Goal: Transaction & Acquisition: Purchase product/service

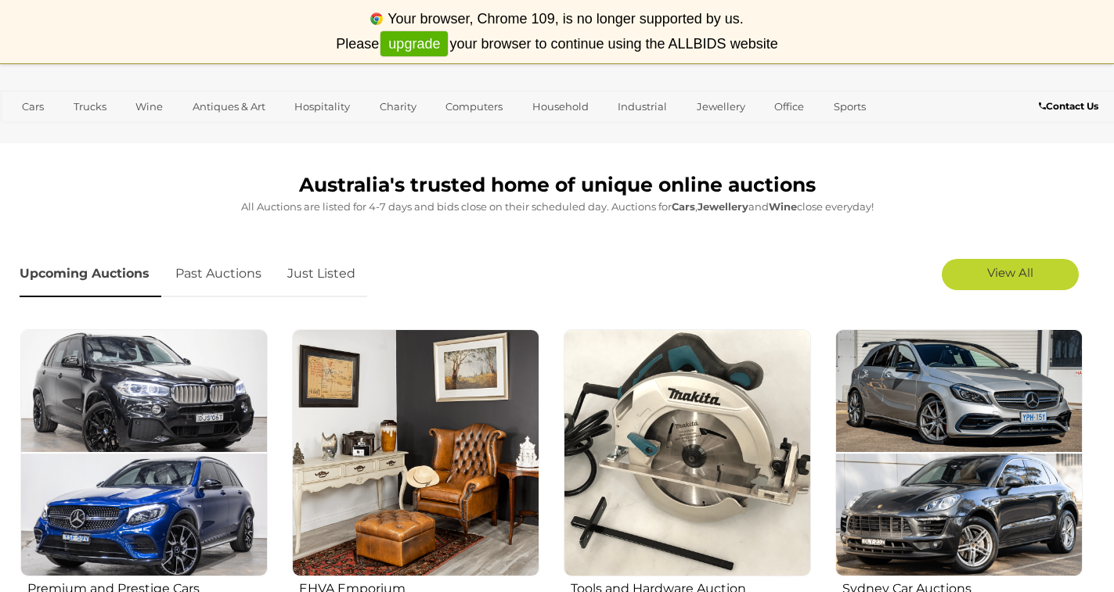
scroll to position [391, 0]
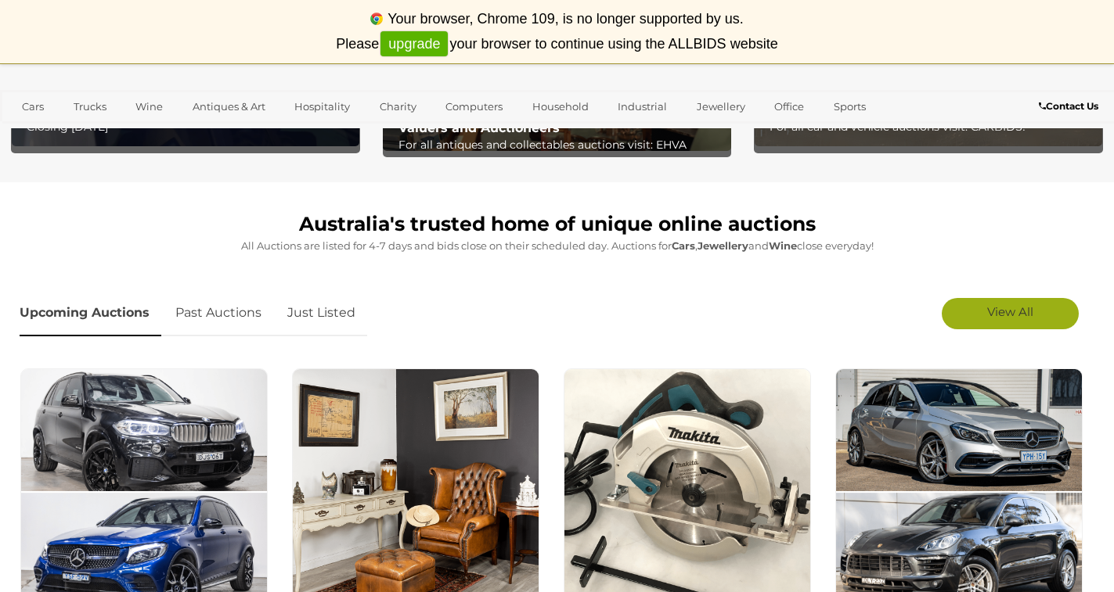
click at [1006, 319] on span "View All" at bounding box center [1010, 311] width 46 height 15
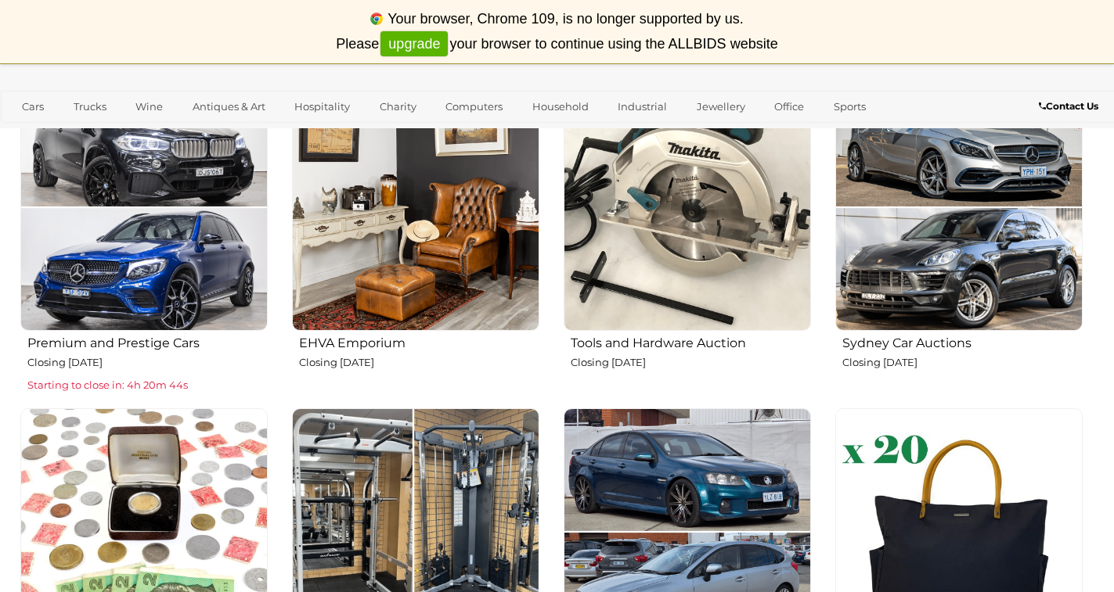
scroll to position [704, 0]
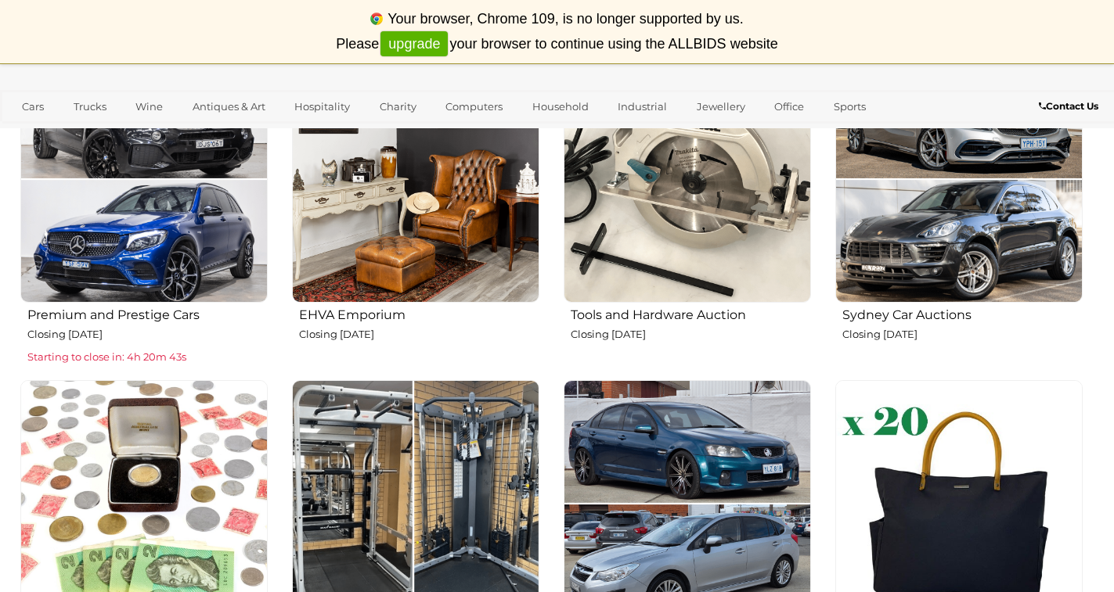
click at [348, 316] on h2 "EHVA Emporium" at bounding box center [419, 313] width 240 height 18
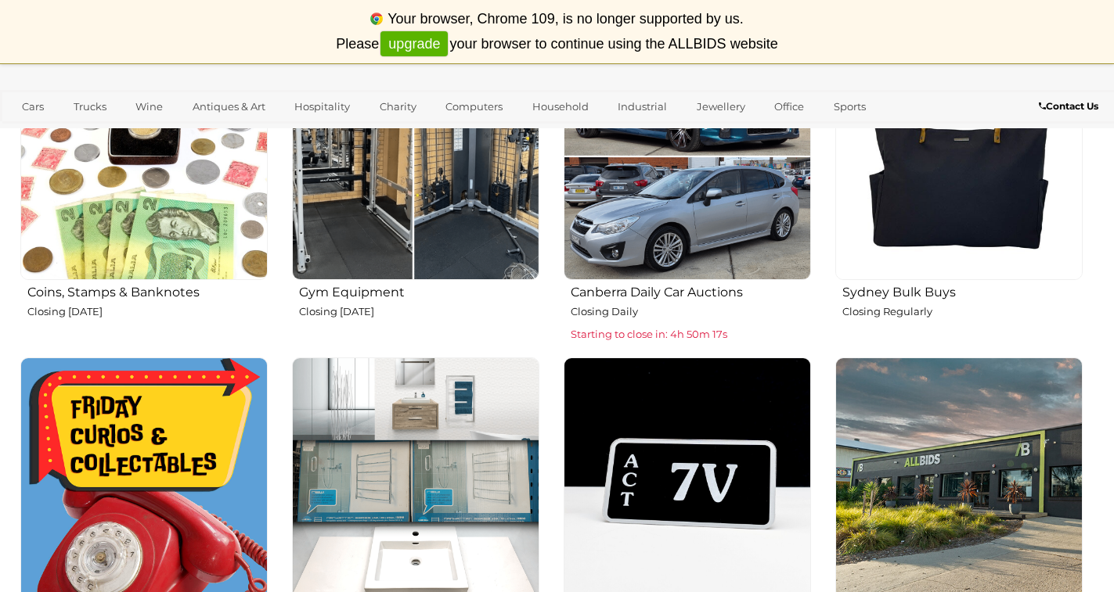
scroll to position [1017, 0]
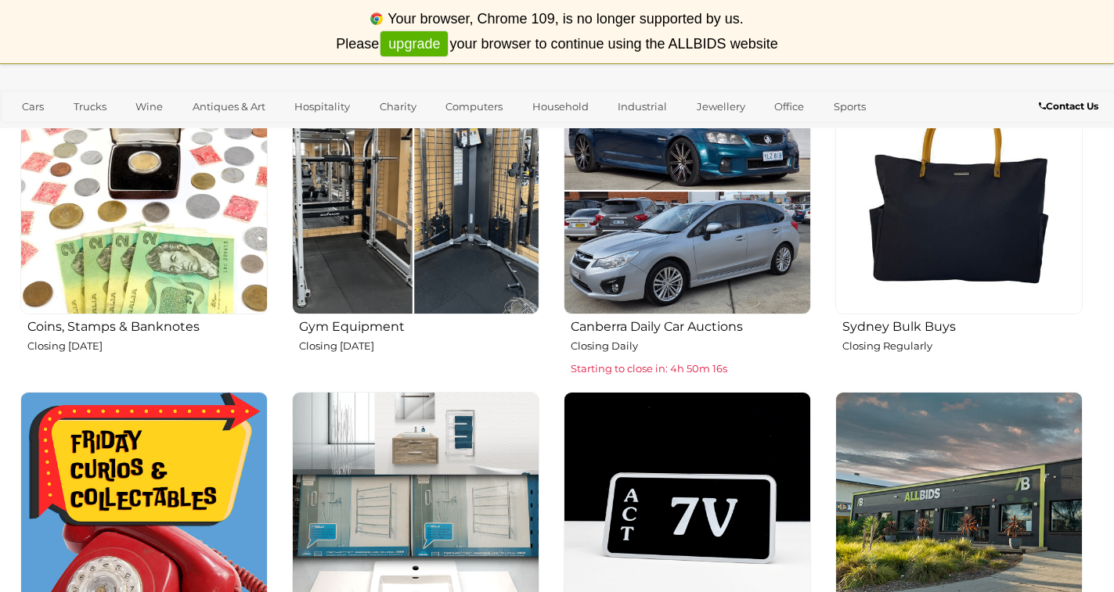
click at [931, 327] on h2 "Sydney Bulk Buys" at bounding box center [962, 325] width 240 height 18
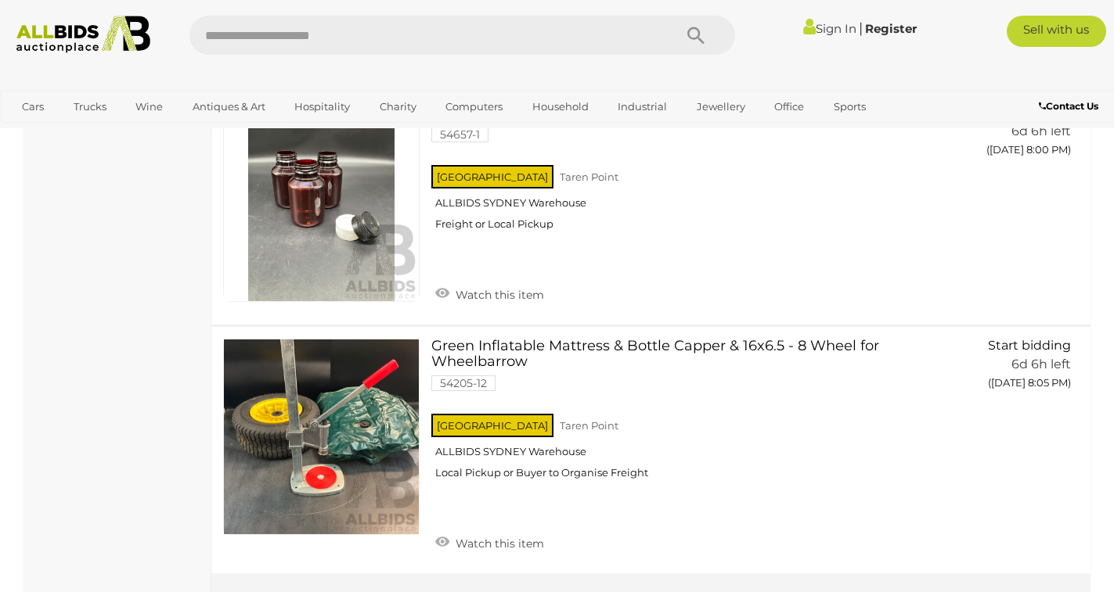
scroll to position [6574, 0]
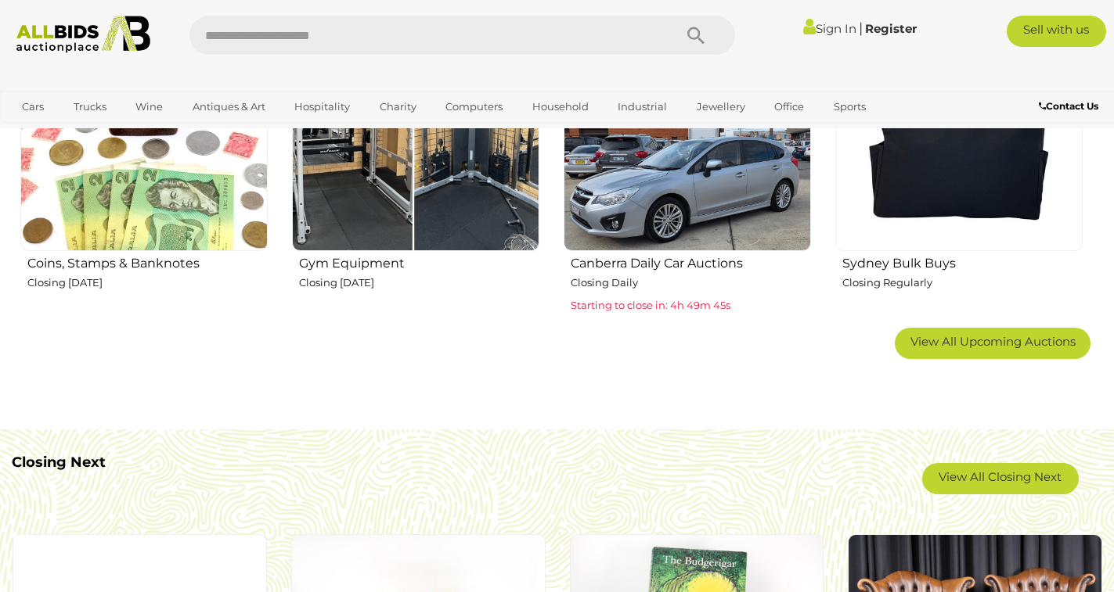
scroll to position [1017, 0]
click at [1013, 354] on link "View All Upcoming Auctions" at bounding box center [993, 343] width 196 height 31
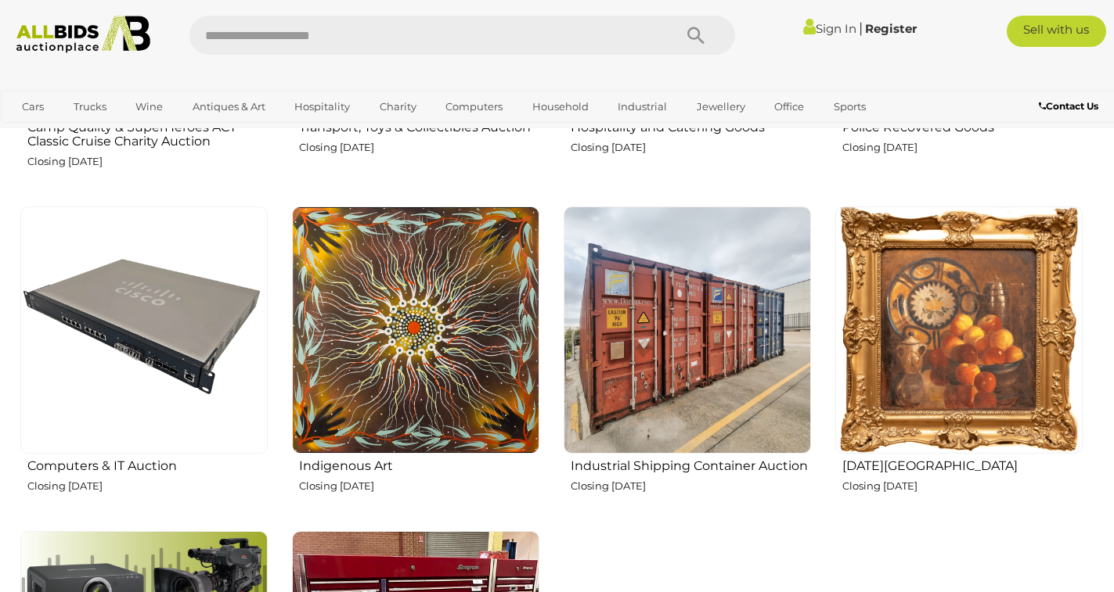
scroll to position [1722, 0]
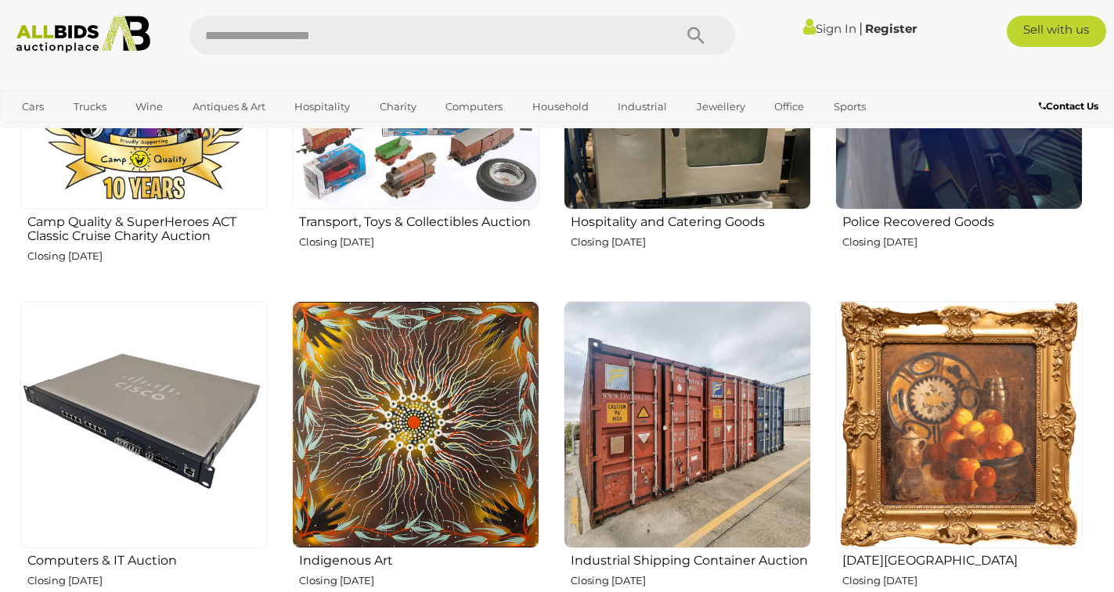
click at [930, 227] on h2 "Police Recovered Goods" at bounding box center [962, 220] width 240 height 18
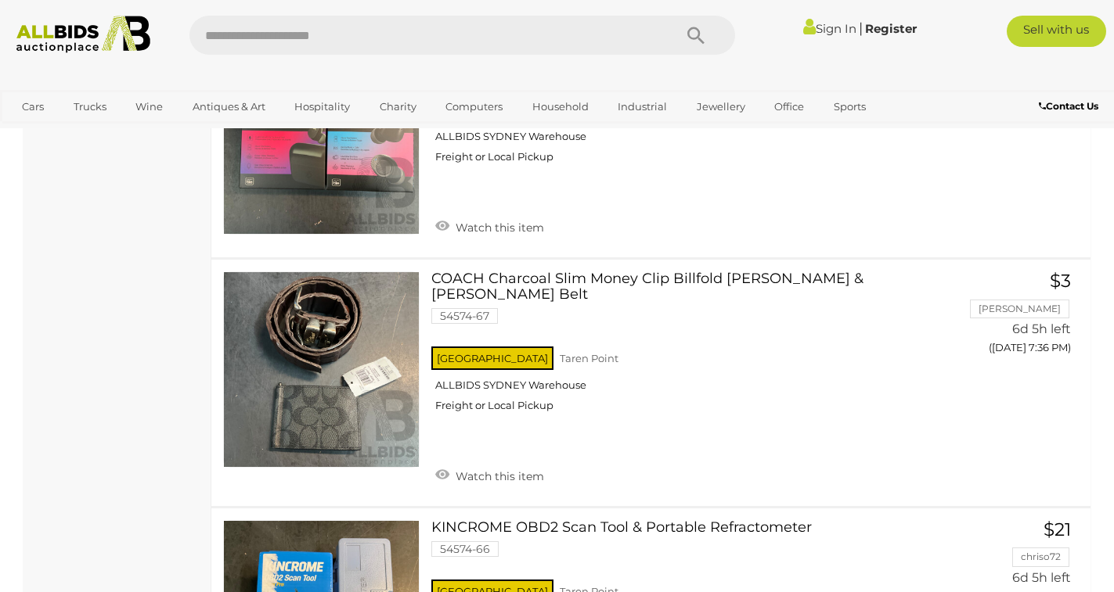
scroll to position [9157, 0]
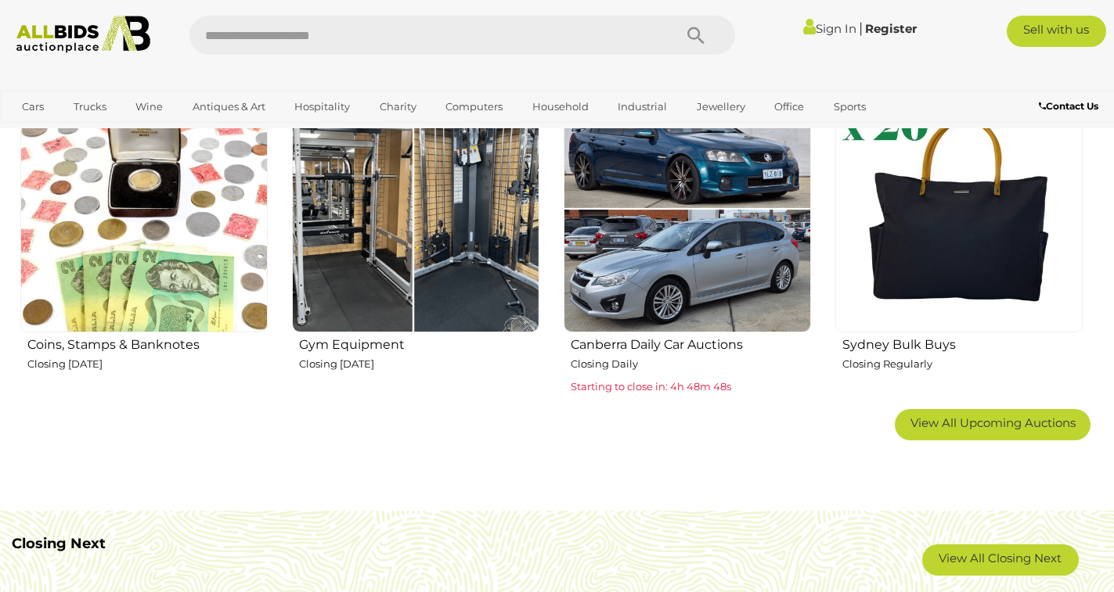
scroll to position [939, 0]
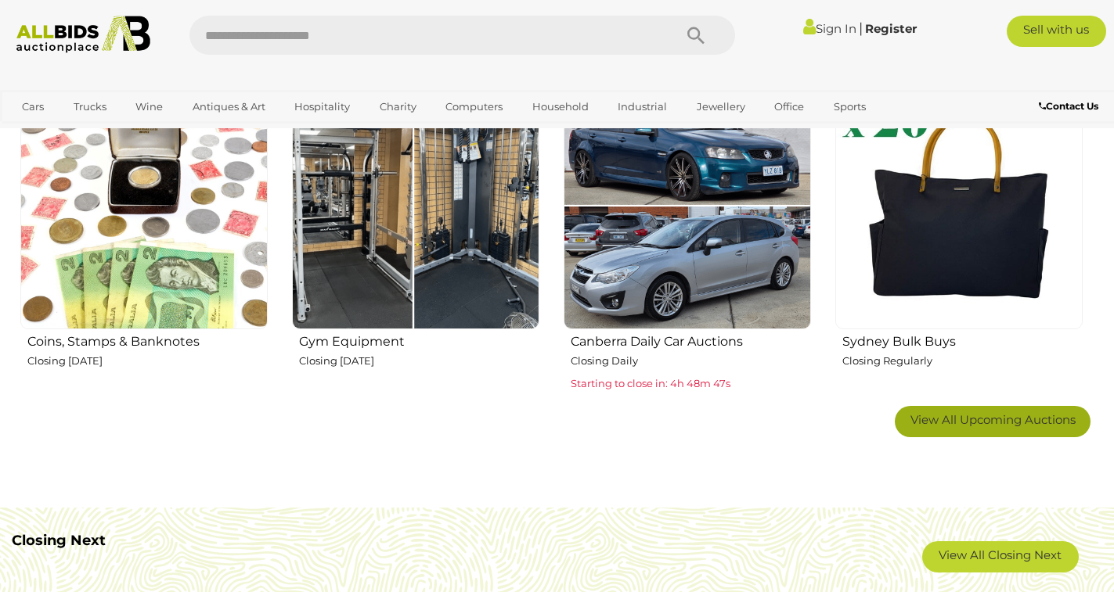
click at [916, 422] on span "View All Upcoming Auctions" at bounding box center [992, 419] width 165 height 15
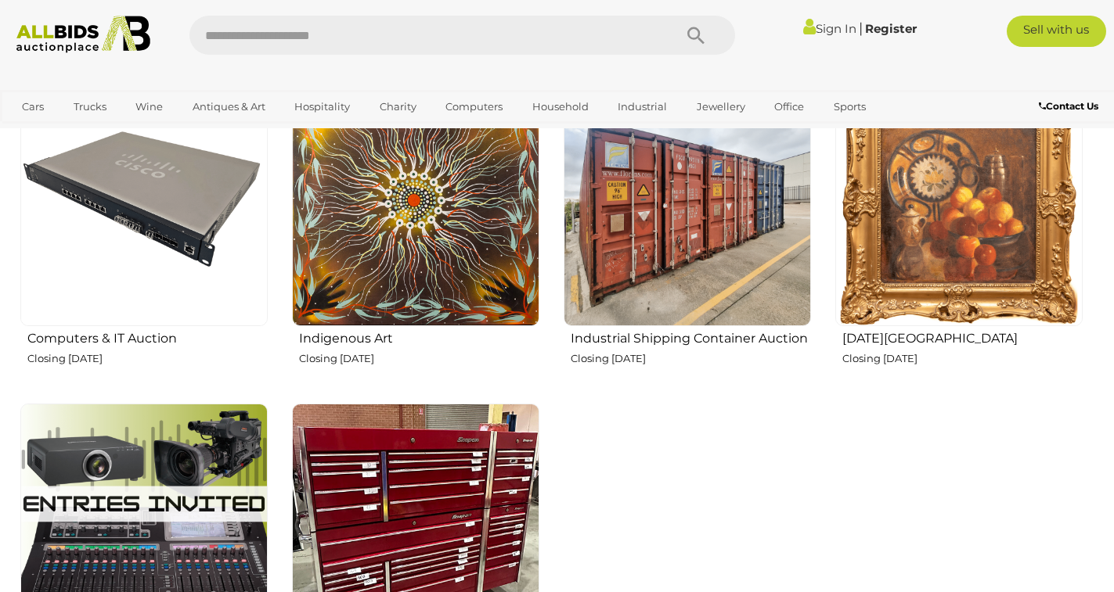
scroll to position [1957, 0]
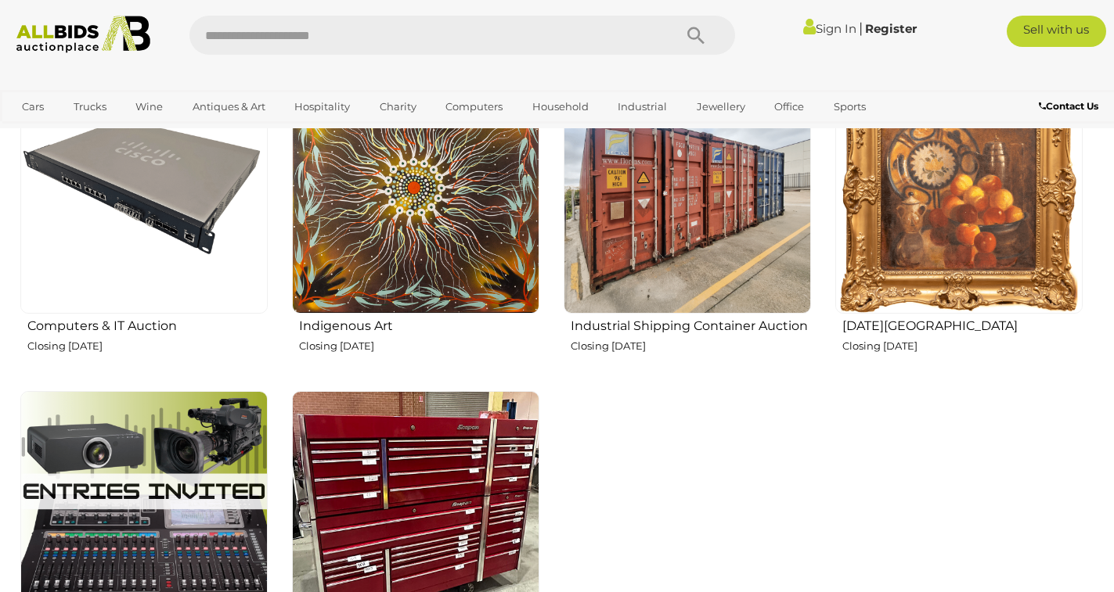
click at [895, 338] on p "Closing Tuesday 23rd September" at bounding box center [962, 346] width 240 height 18
click at [547, 41] on input "text" at bounding box center [423, 35] width 468 height 39
type input "*"
type input "******"
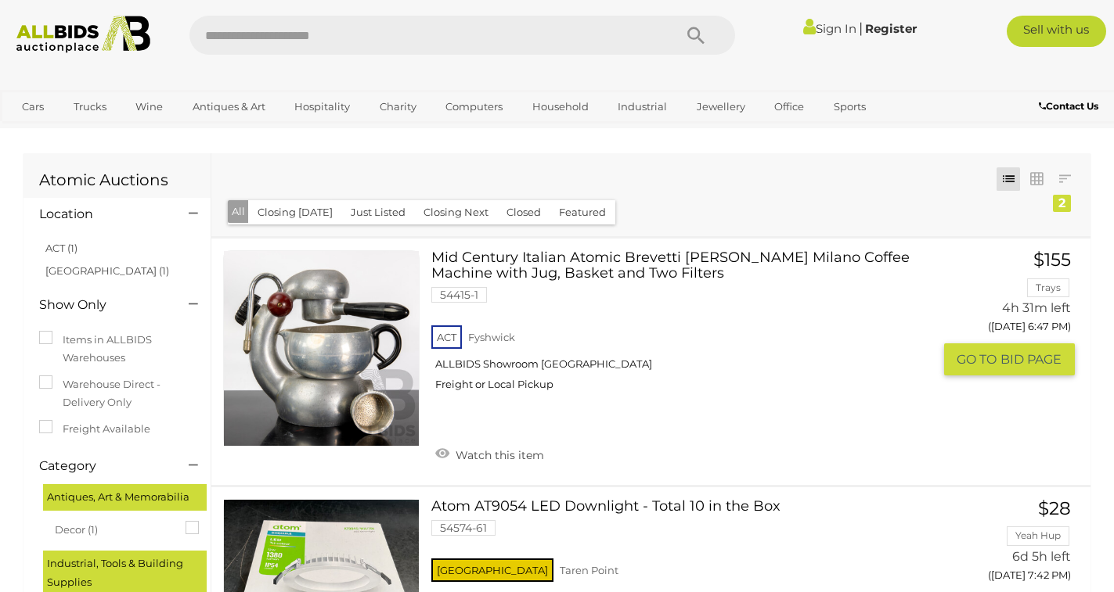
click at [993, 363] on span "GO TO" at bounding box center [978, 359] width 44 height 16
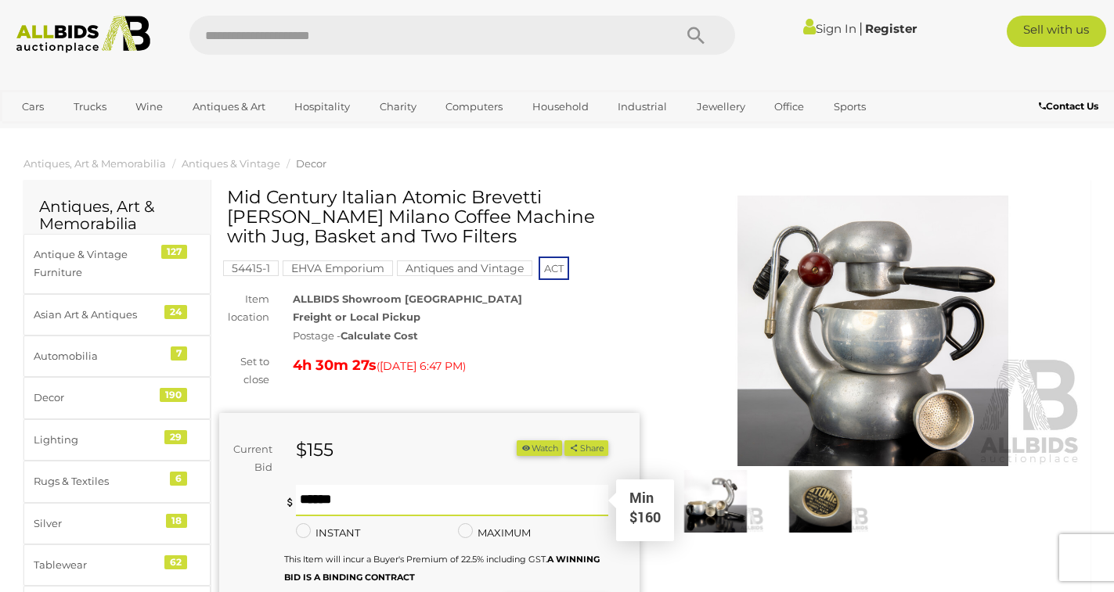
click at [361, 503] on input "text" at bounding box center [452, 500] width 312 height 31
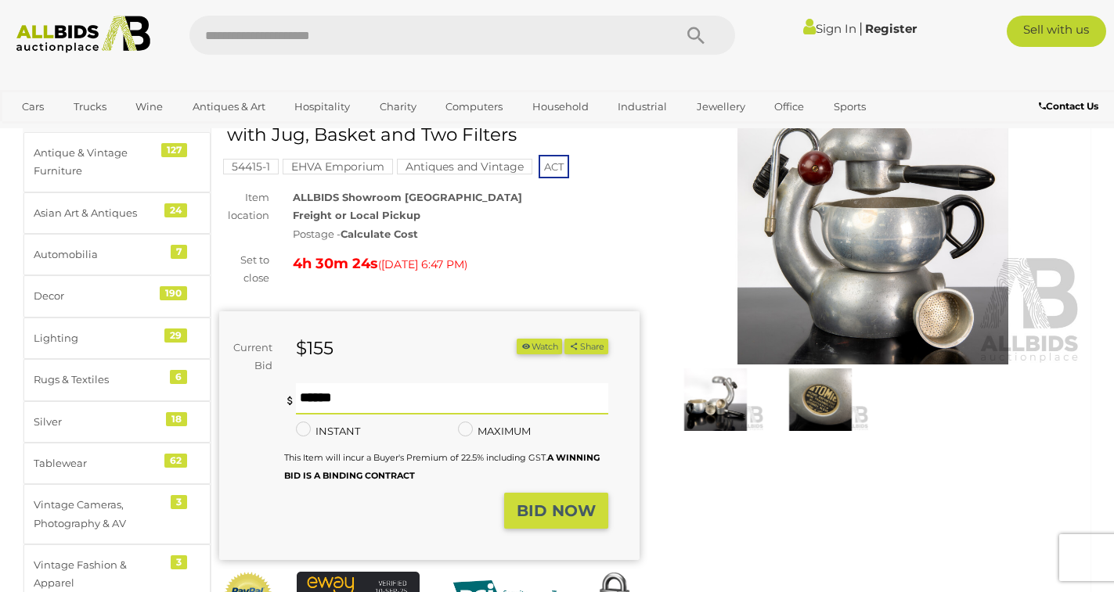
scroll to position [313, 0]
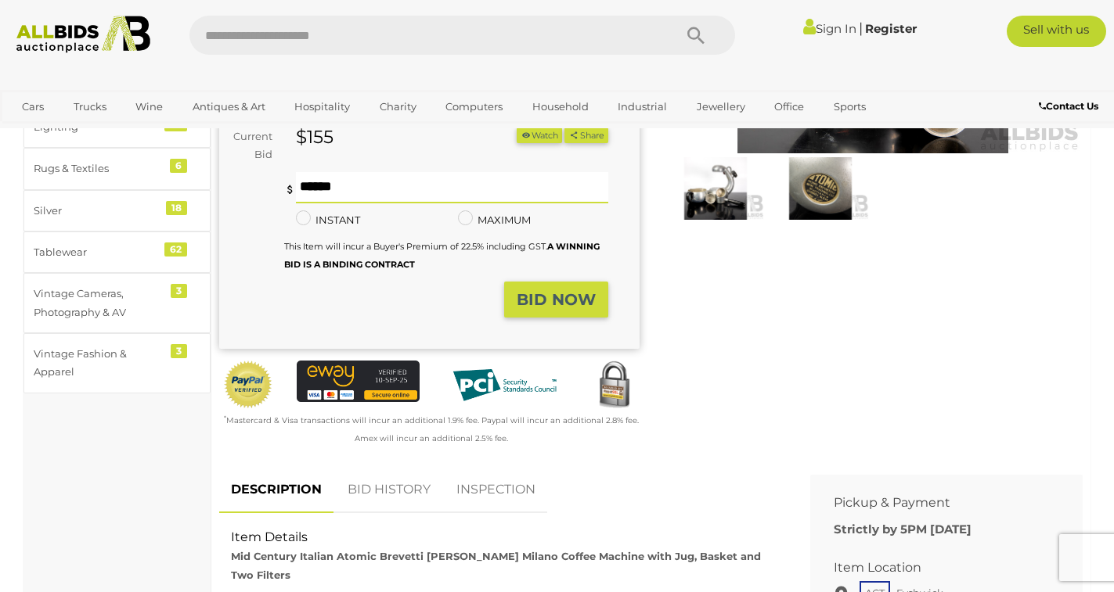
type input "***"
click at [548, 298] on strong "BID NOW" at bounding box center [556, 299] width 79 height 19
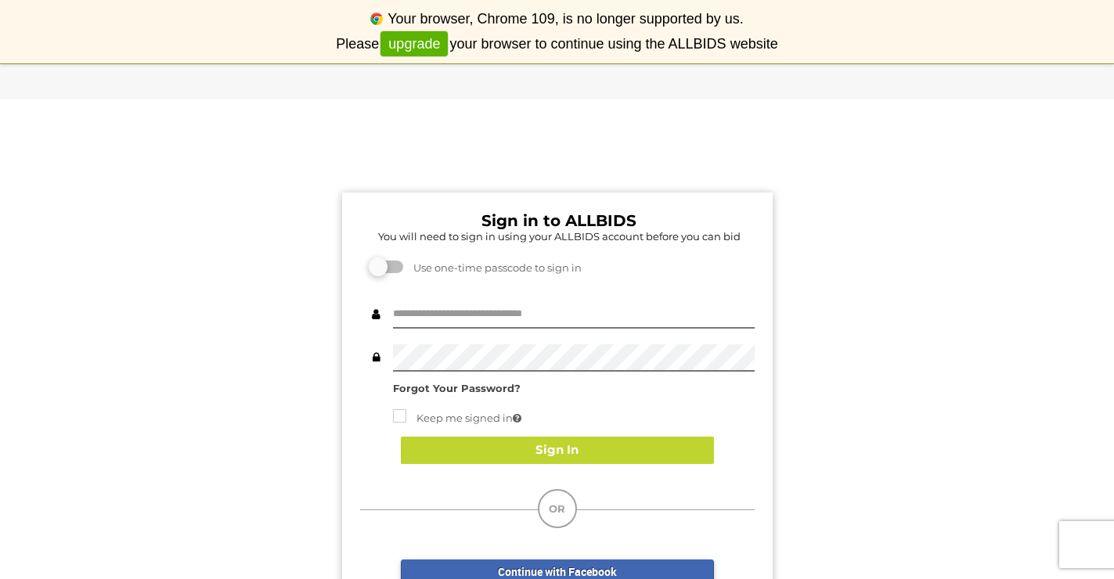
click at [448, 257] on div "Use one-time passcode to sign in" at bounding box center [557, 263] width 394 height 41
click at [438, 314] on input "text" at bounding box center [574, 314] width 362 height 27
type input "**********"
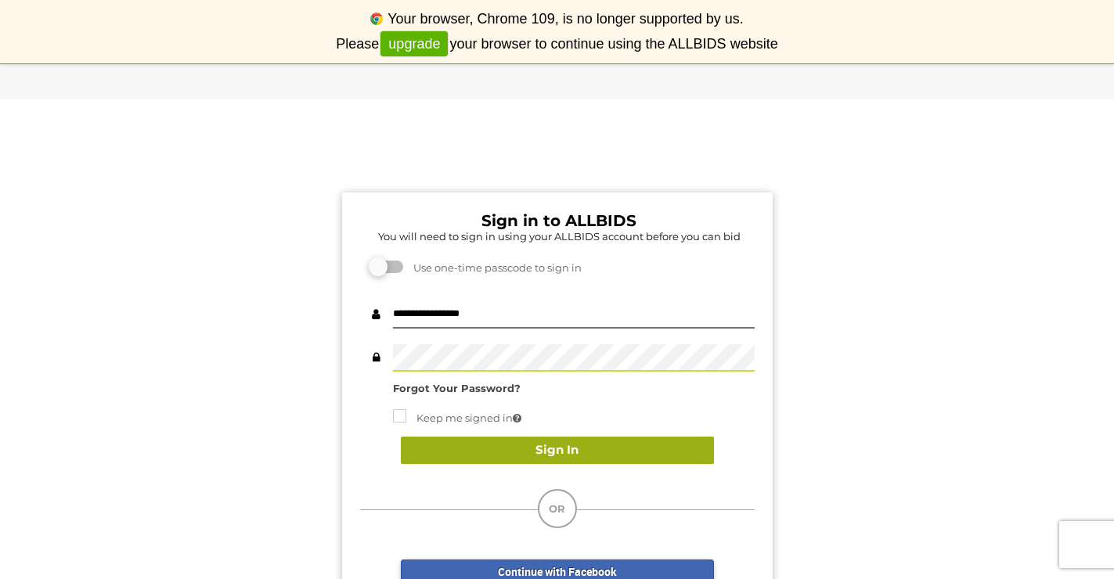
click at [551, 445] on button "Sign In" at bounding box center [557, 450] width 313 height 27
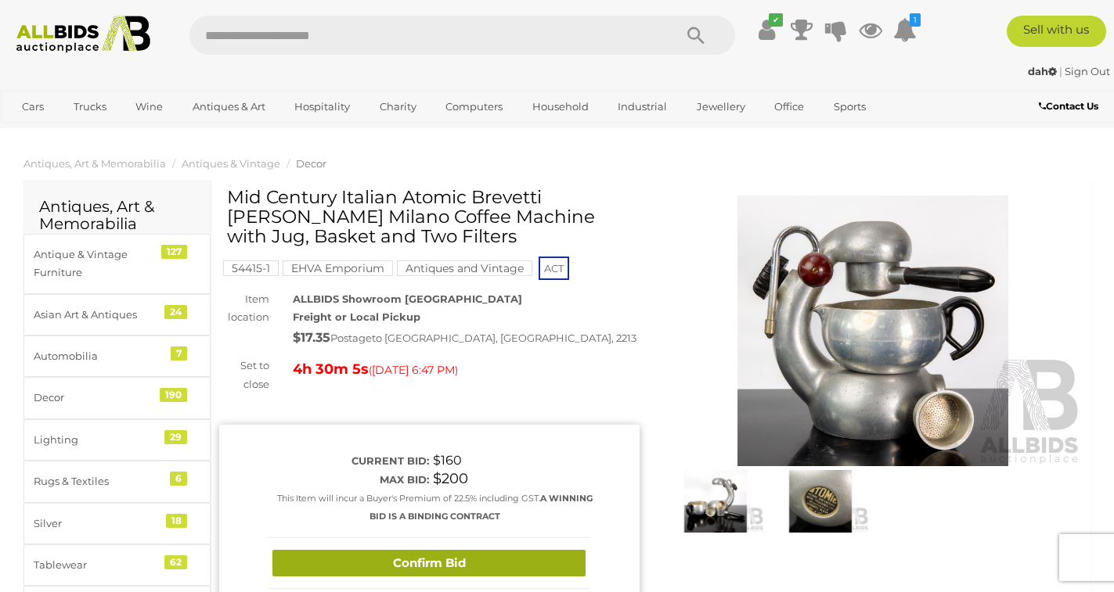
scroll to position [313, 0]
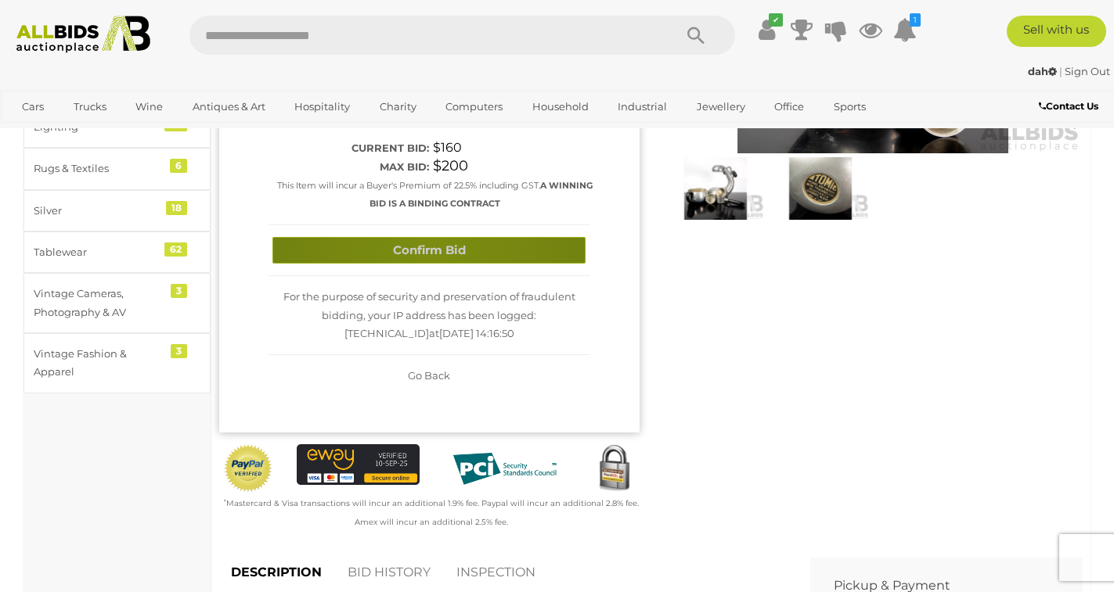
click at [430, 252] on button "Confirm Bid" at bounding box center [428, 250] width 313 height 27
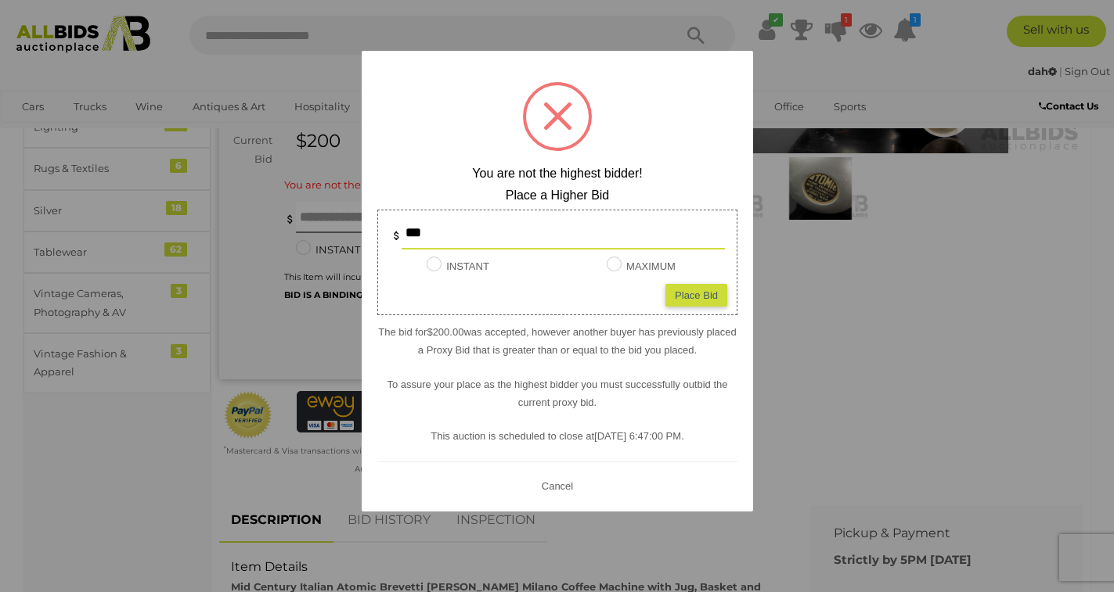
click at [695, 301] on div "Place Bid" at bounding box center [696, 294] width 62 height 23
type input "***"
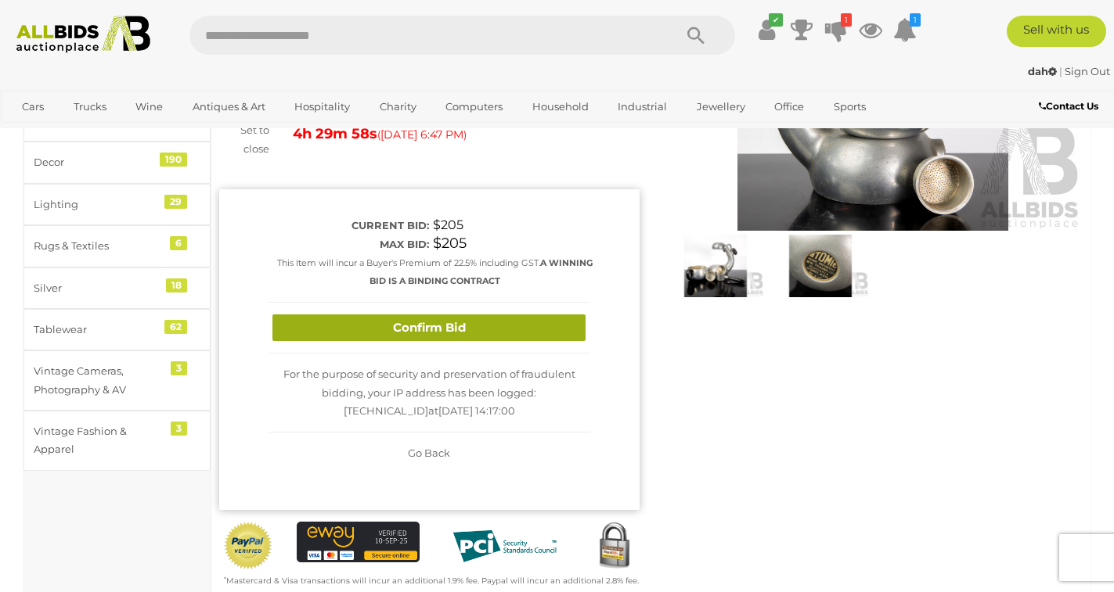
scroll to position [235, 0]
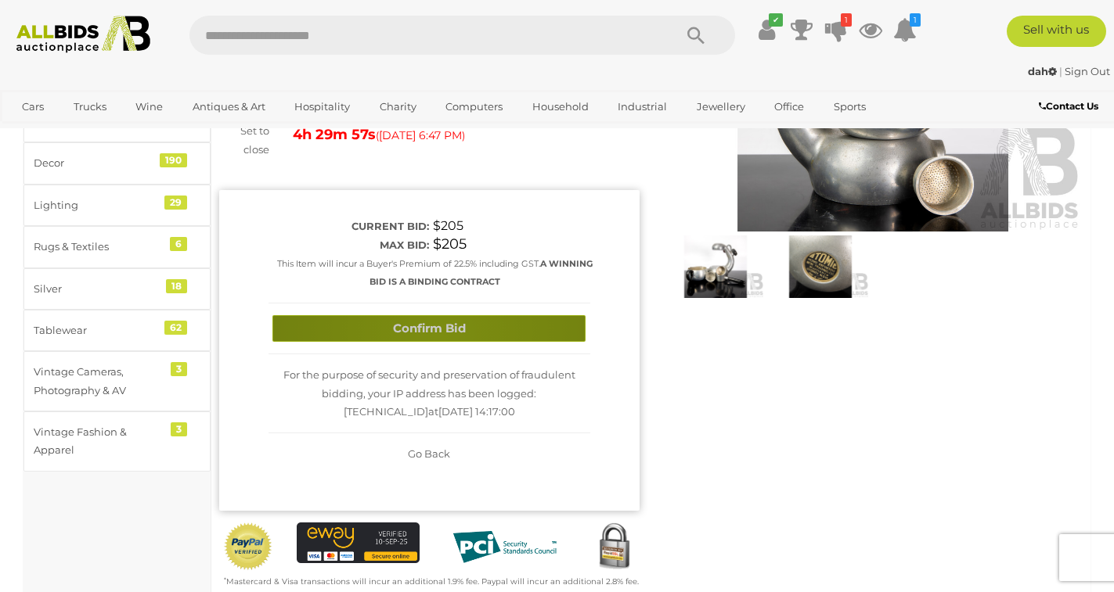
click at [439, 333] on button "Confirm Bid" at bounding box center [428, 328] width 313 height 27
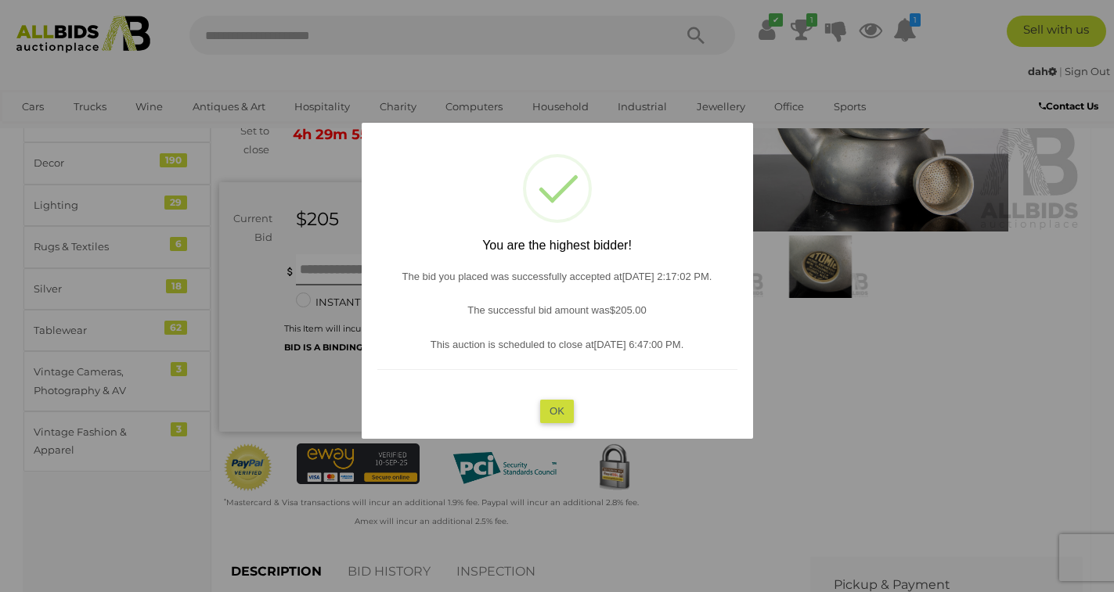
click at [560, 412] on button "OK" at bounding box center [557, 411] width 34 height 23
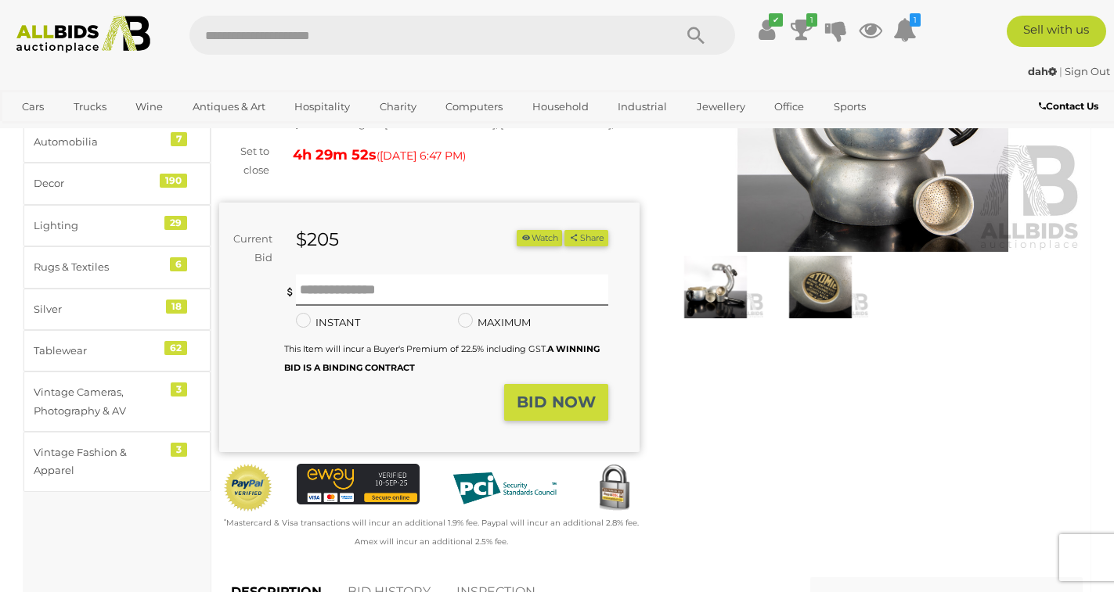
scroll to position [0, 0]
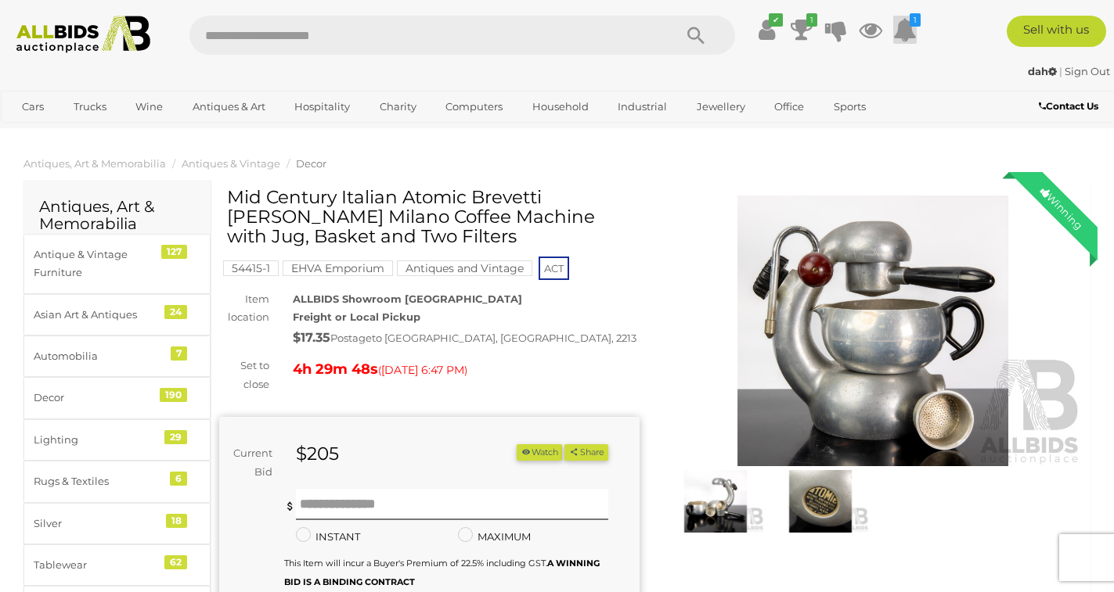
click at [910, 29] on icon at bounding box center [904, 30] width 23 height 28
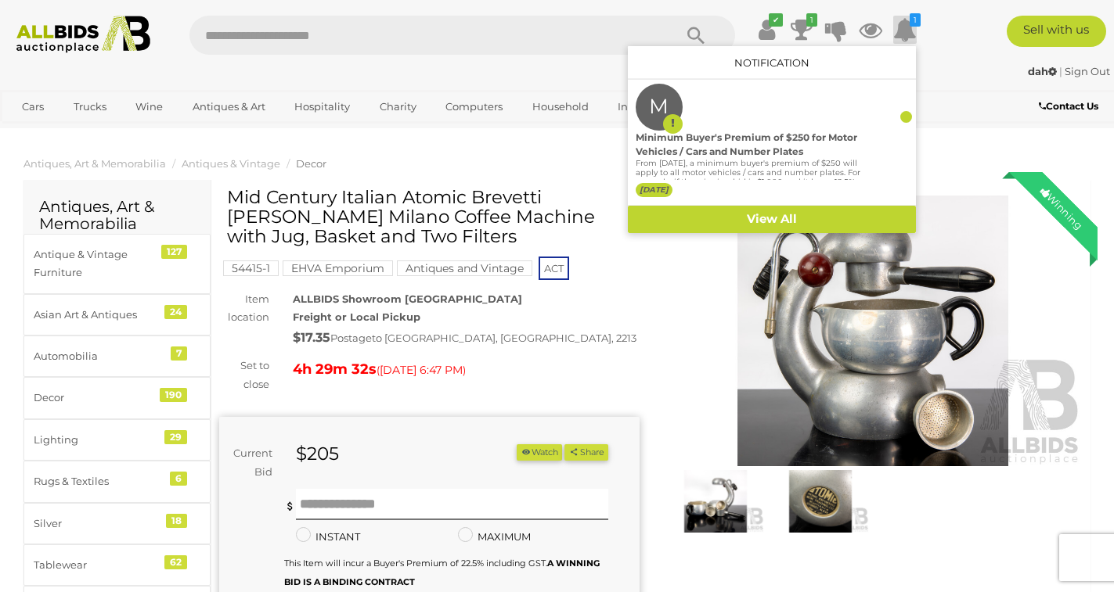
click at [949, 62] on div "dah | Sign Out dah | Sign Out" at bounding box center [557, 74] width 1114 height 31
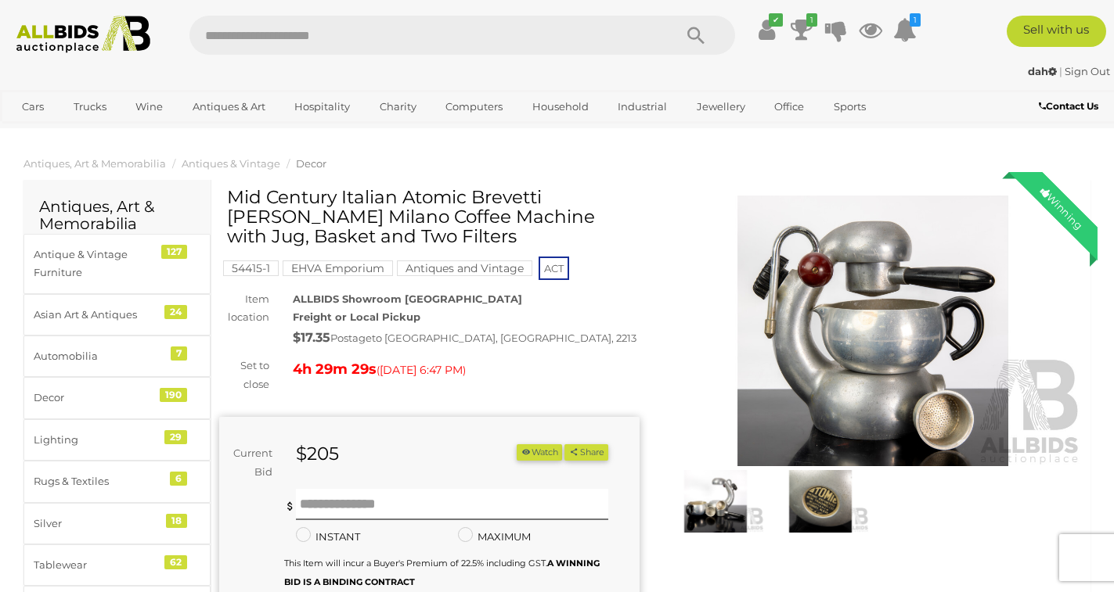
click at [351, 42] on input "text" at bounding box center [423, 35] width 468 height 39
type input "******"
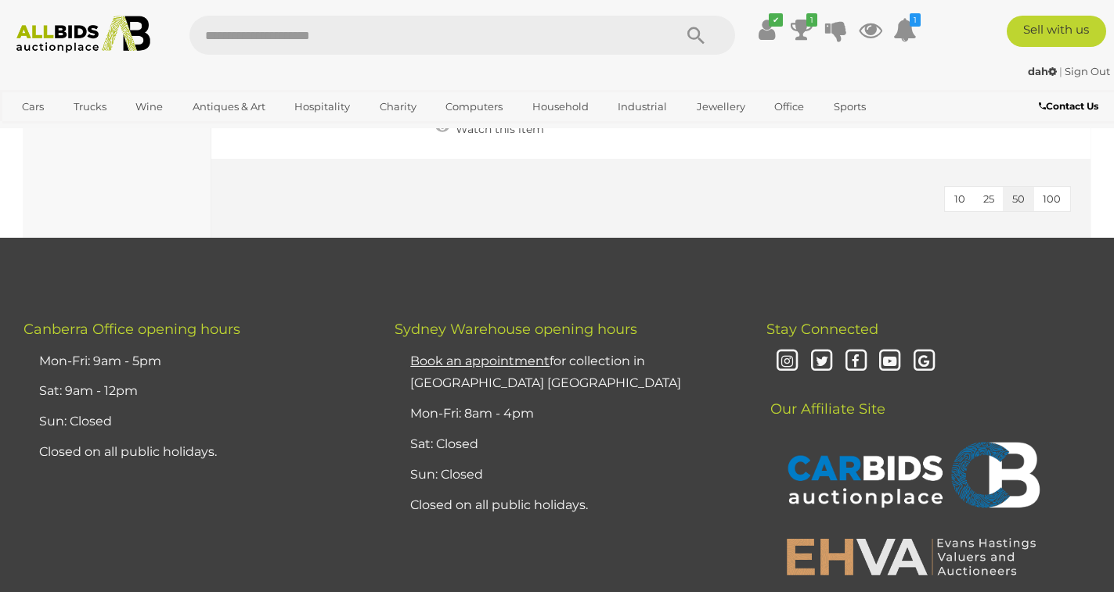
scroll to position [7002, 0]
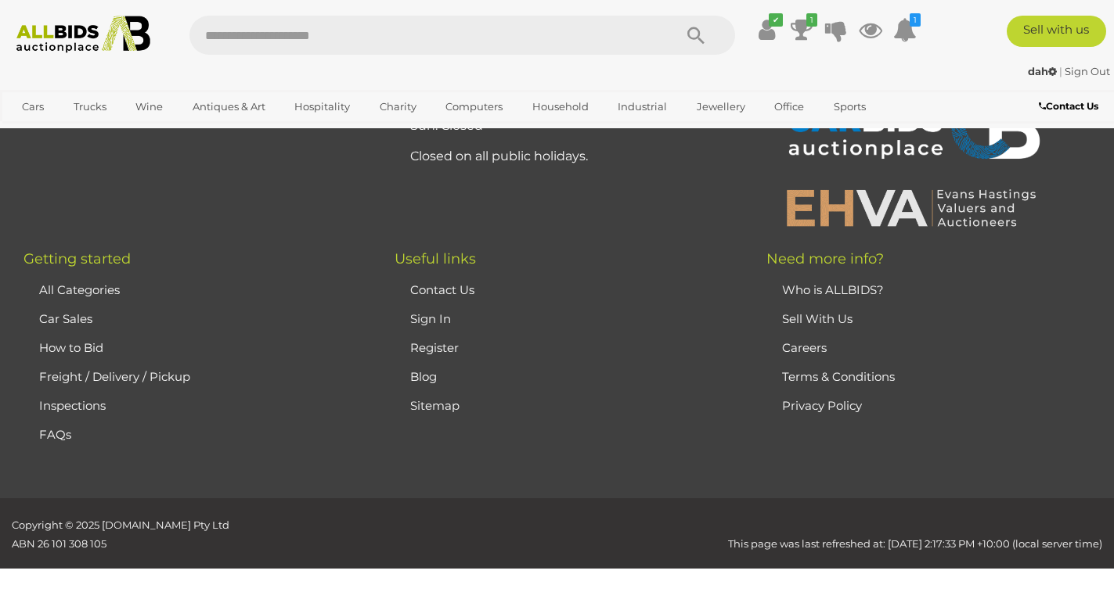
click at [247, 48] on input "text" at bounding box center [423, 35] width 468 height 39
type input "*****"
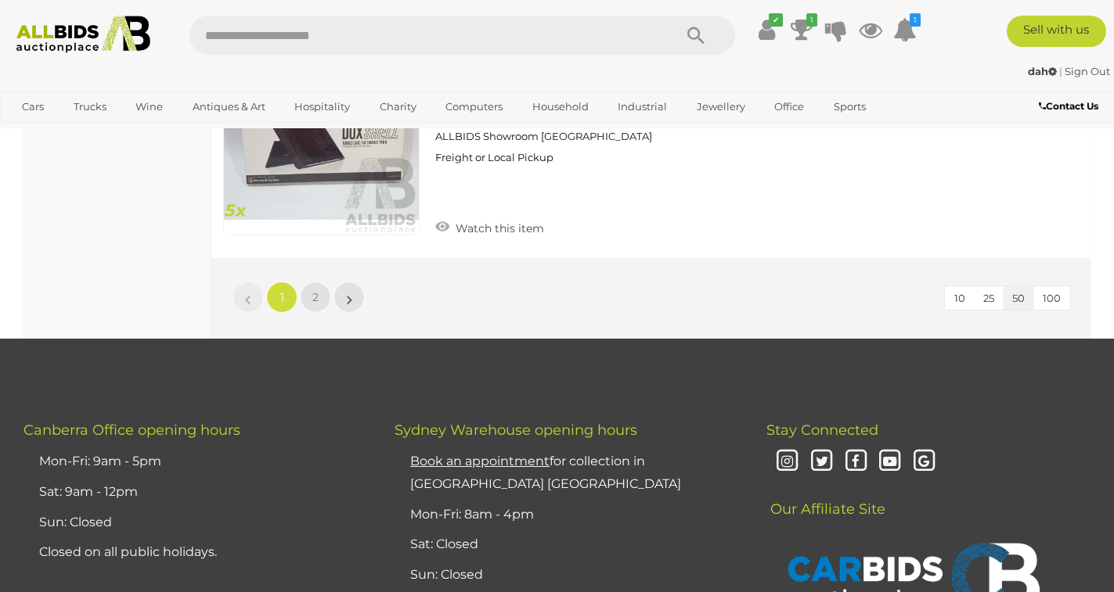
scroll to position [12288, 0]
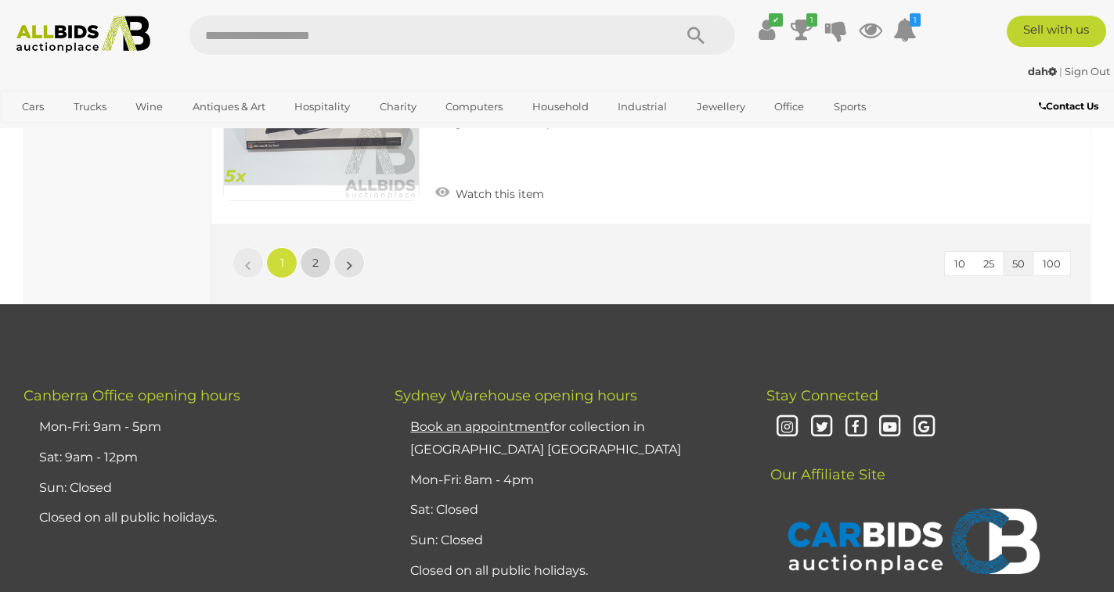
click at [310, 247] on link "2" at bounding box center [315, 262] width 31 height 31
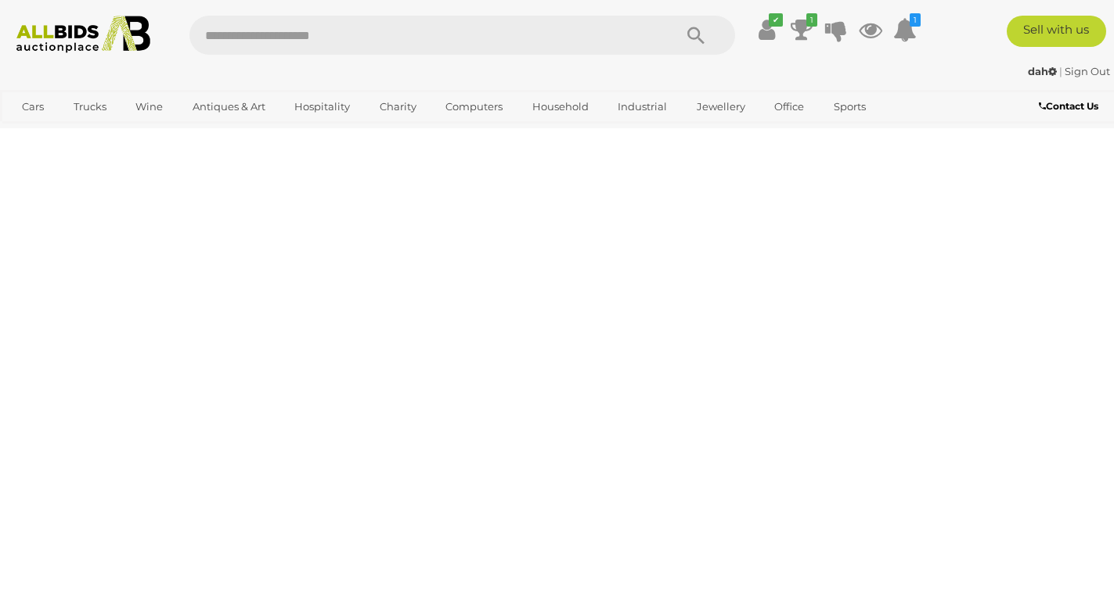
scroll to position [0, 0]
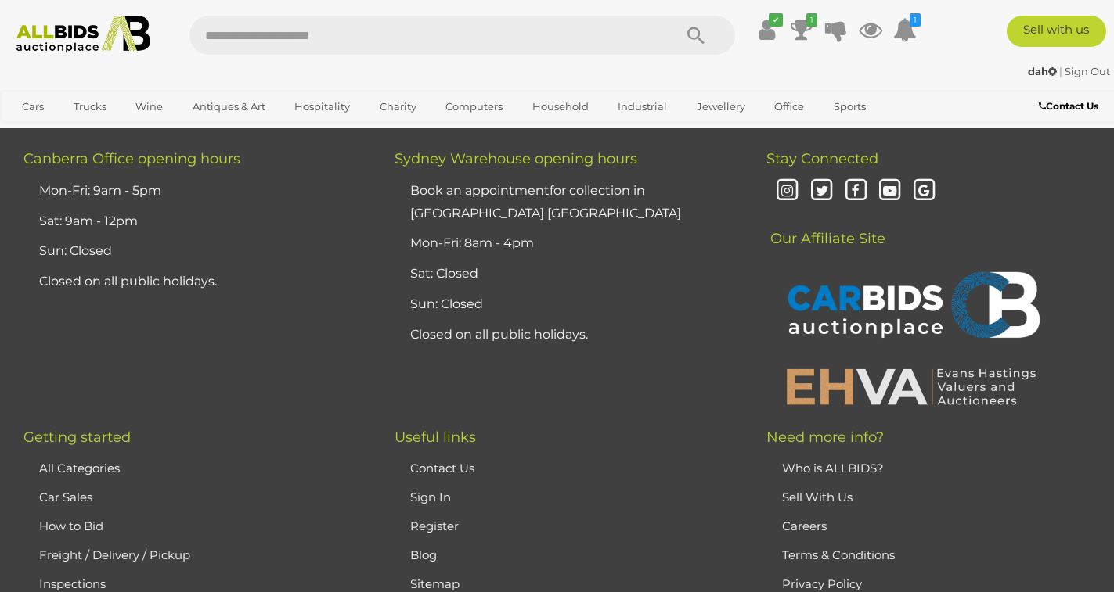
scroll to position [3661, 0]
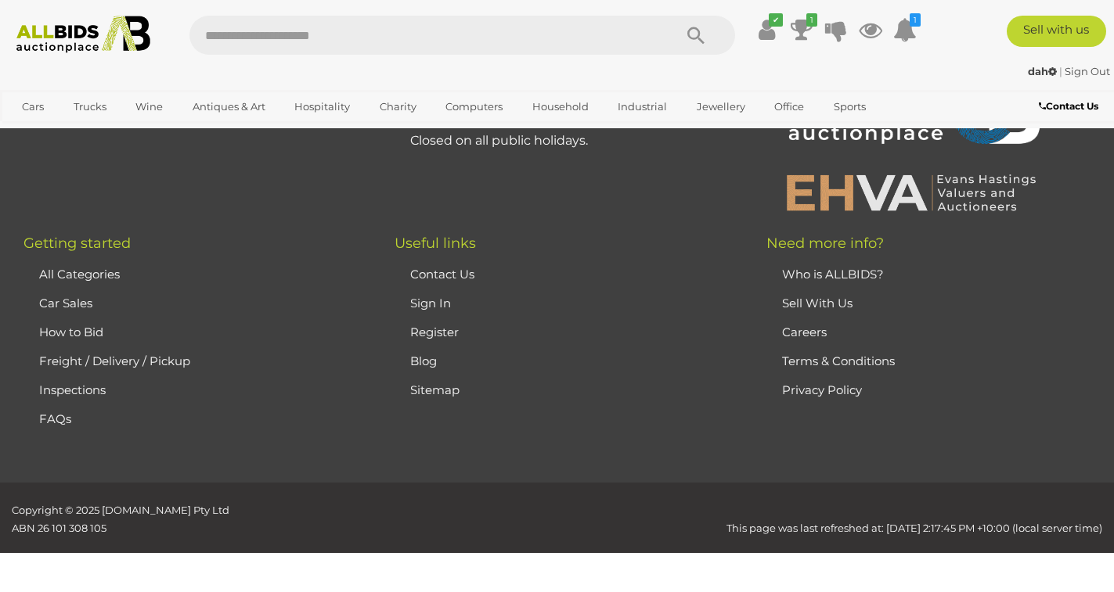
click at [1074, 74] on link "Sign Out" at bounding box center [1086, 71] width 45 height 13
